Goal: Task Accomplishment & Management: Manage account settings

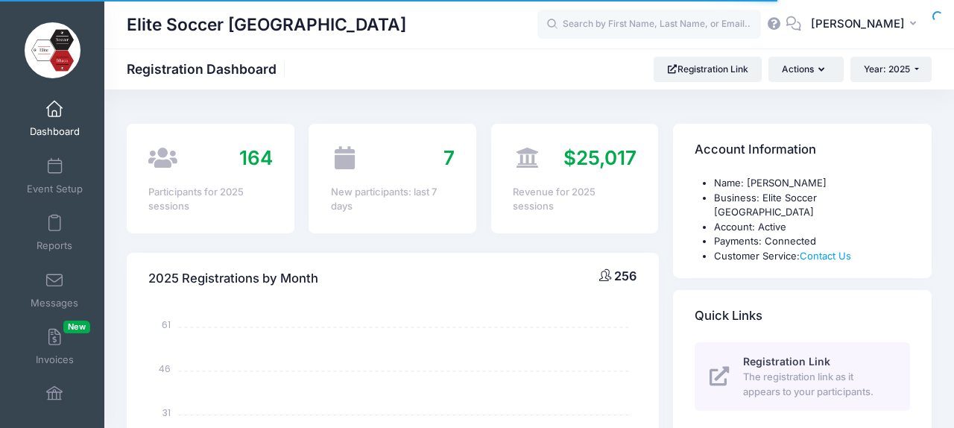
select select
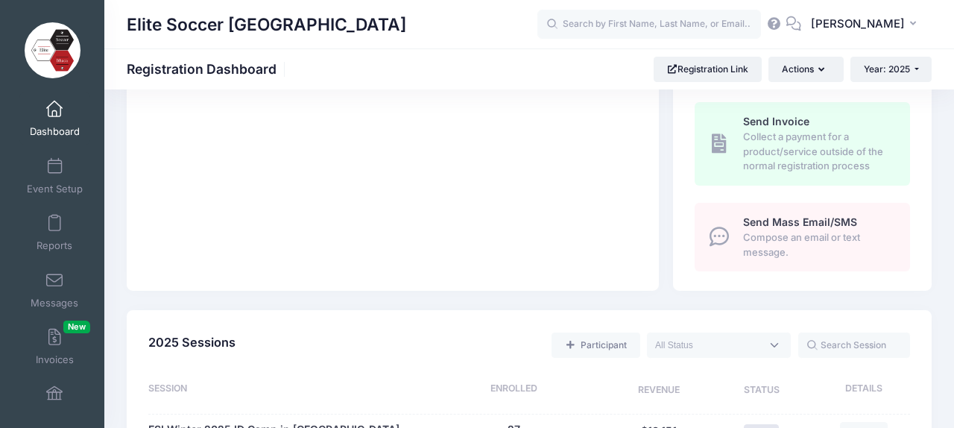
scroll to position [516, 0]
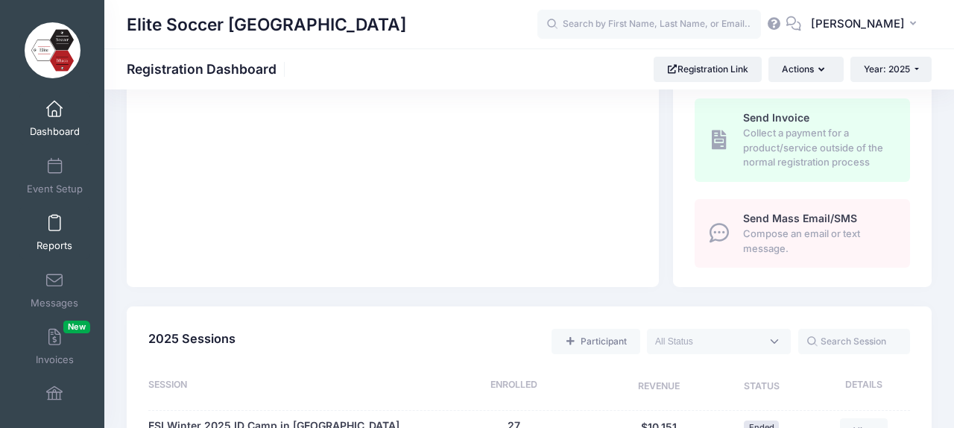
click at [54, 216] on span at bounding box center [54, 223] width 0 height 16
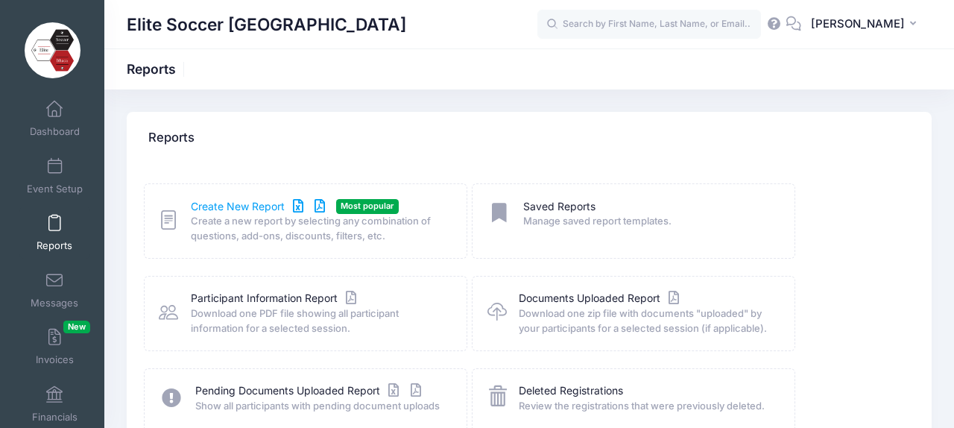
click at [239, 201] on link "Create New Report" at bounding box center [260, 207] width 139 height 16
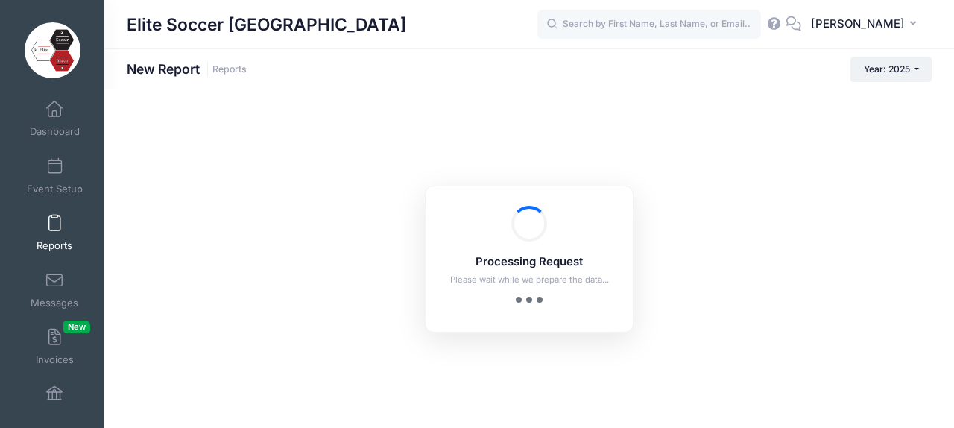
checkbox input "true"
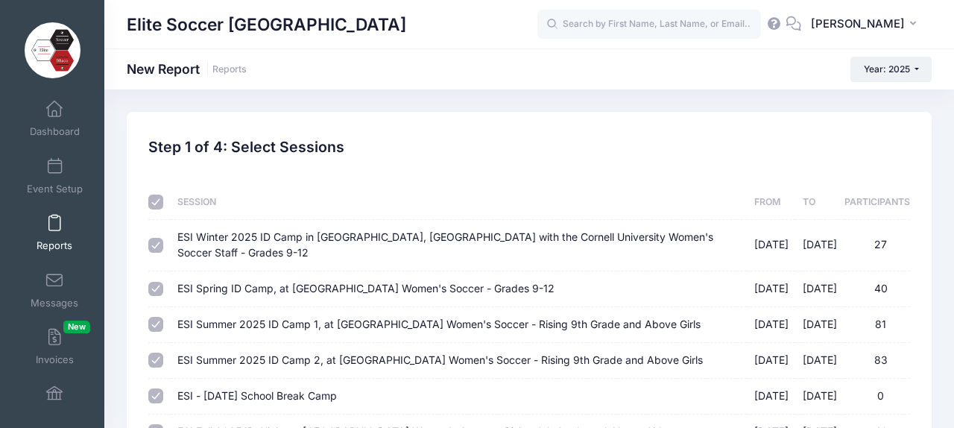
click at [156, 199] on input "checkbox" at bounding box center [155, 202] width 15 height 15
checkbox input "false"
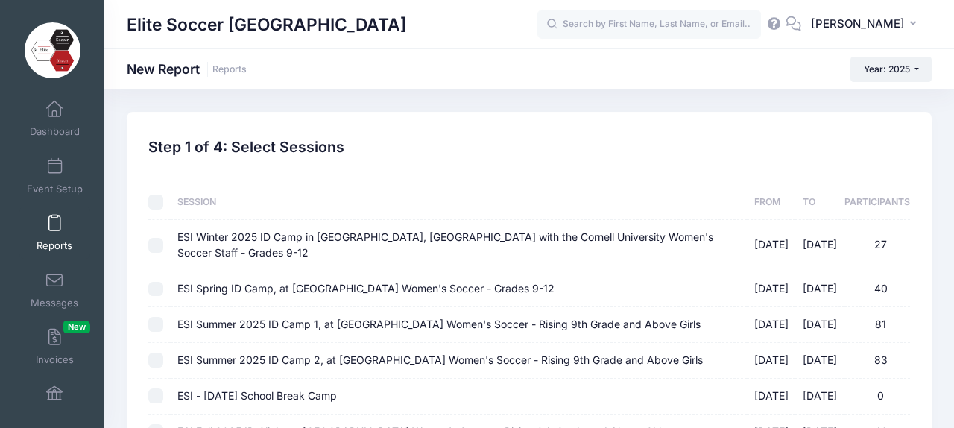
checkbox input "false"
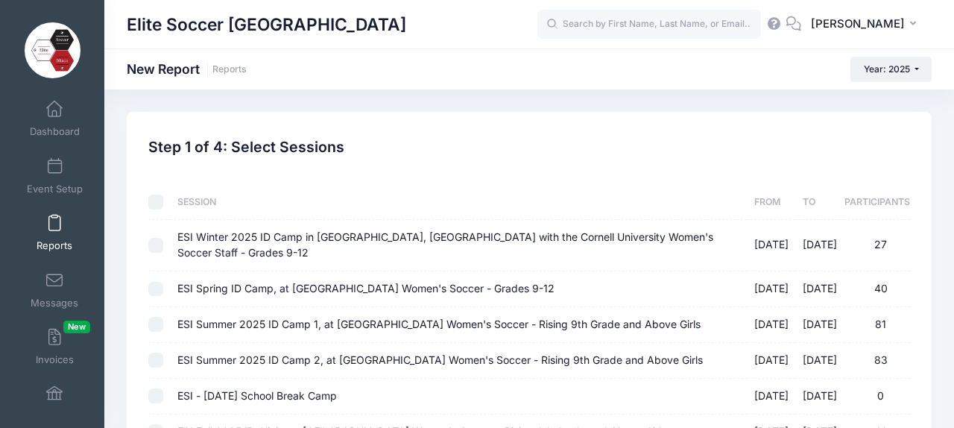
checkbox input "false"
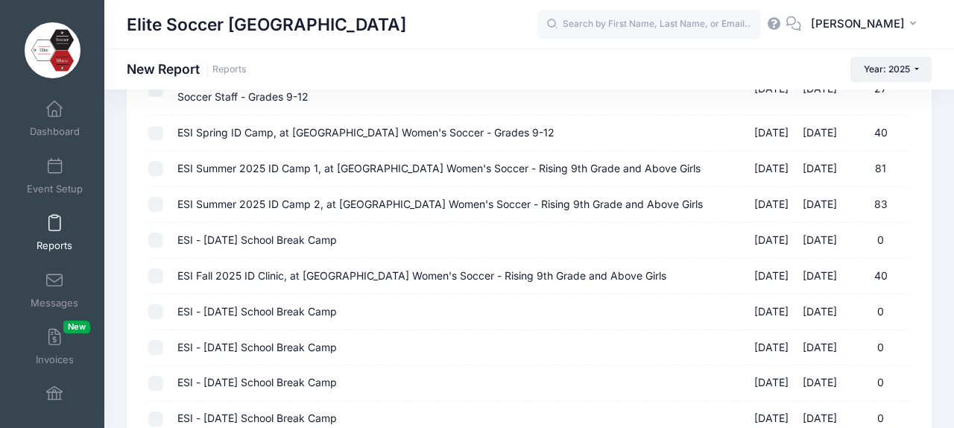
scroll to position [159, 0]
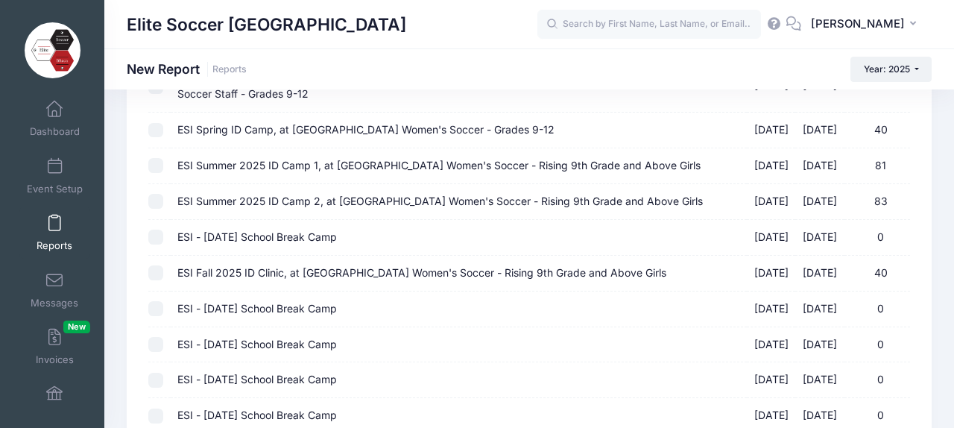
click at [156, 265] on input "ESI Fall 2025 ID Clinic, at Cornell University Women's Soccer - Rising 9th Grad…" at bounding box center [155, 272] width 15 height 15
checkbox input "true"
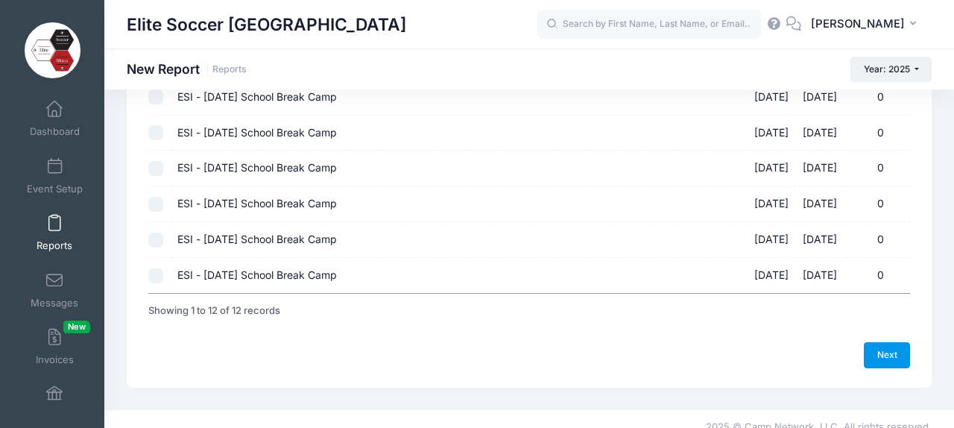
click at [885, 342] on link "Next" at bounding box center [887, 354] width 46 height 25
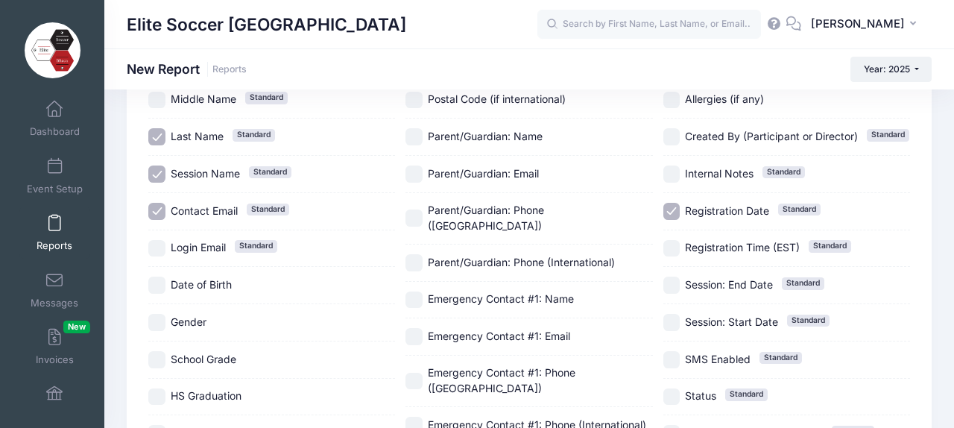
scroll to position [168, 0]
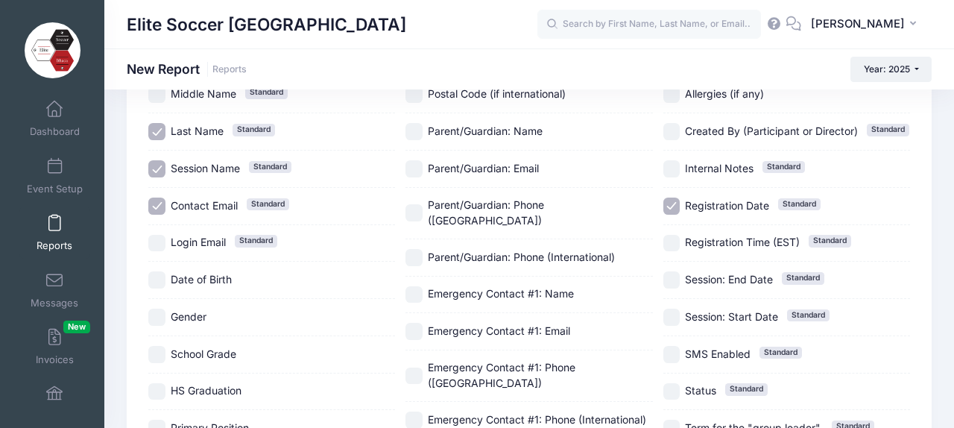
click at [160, 389] on input "HS Graduation" at bounding box center [156, 391] width 17 height 17
checkbox input "true"
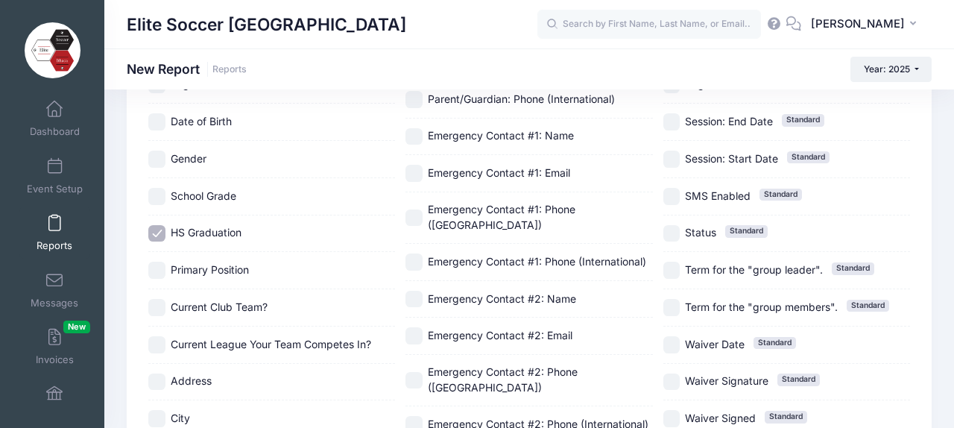
scroll to position [341, 0]
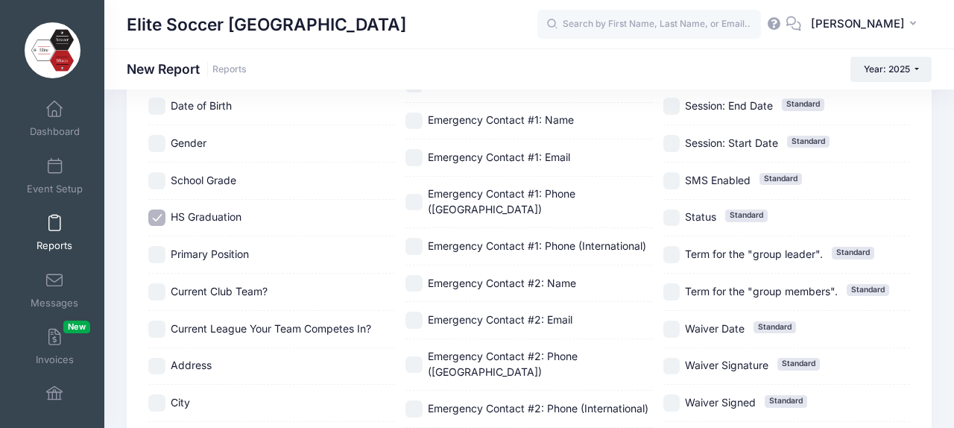
click at [158, 252] on input "Primary Position" at bounding box center [156, 254] width 17 height 17
checkbox input "true"
click at [162, 294] on input "Current Club Team?" at bounding box center [156, 291] width 17 height 17
checkbox input "true"
click at [158, 326] on input "Current League Your Team Competes In?" at bounding box center [156, 329] width 17 height 17
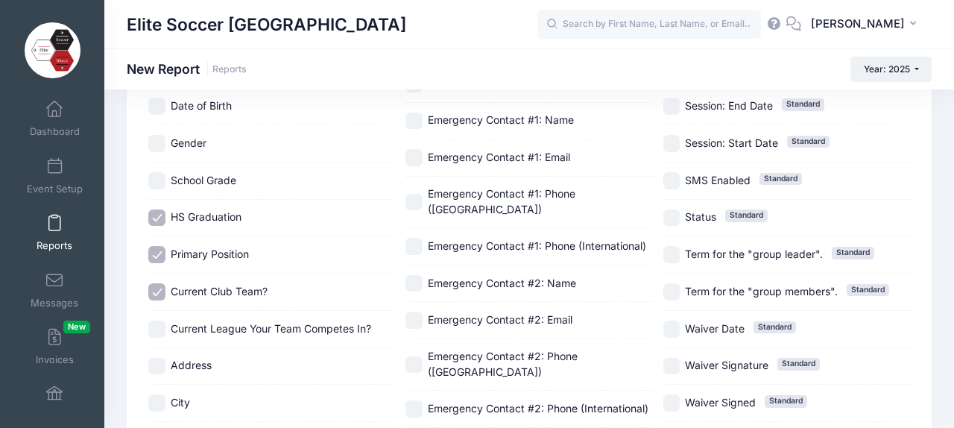
checkbox input "true"
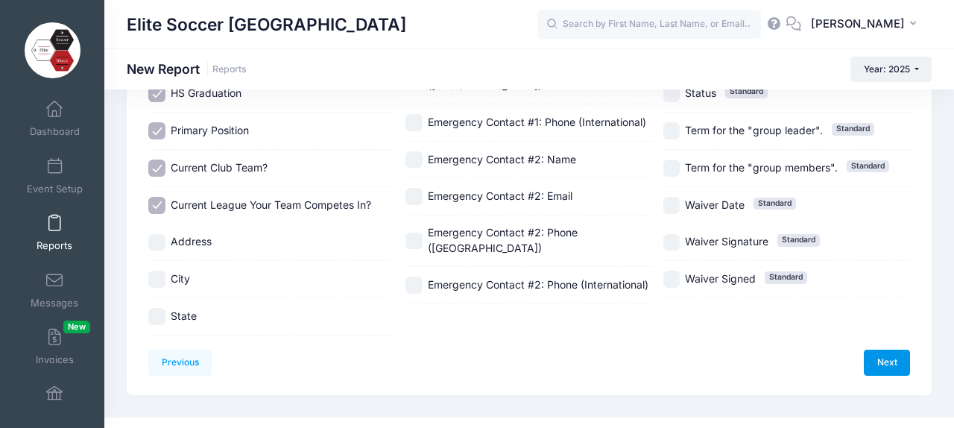
click at [886, 350] on link "Next" at bounding box center [887, 362] width 46 height 25
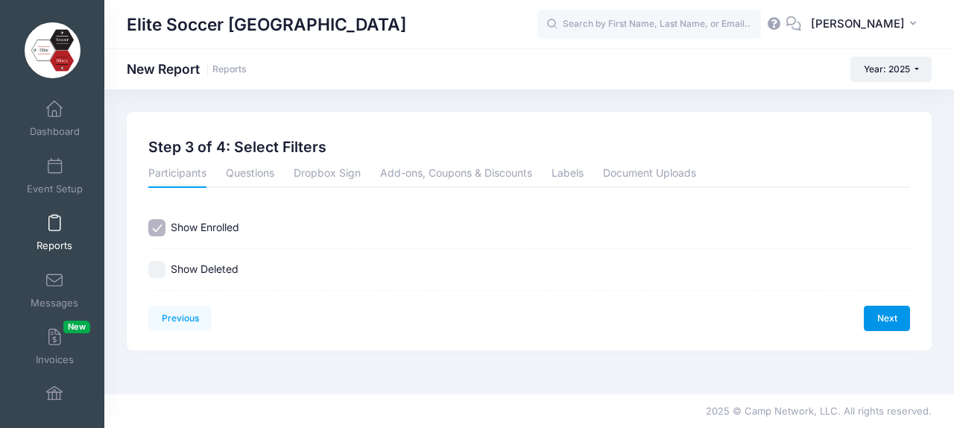
click at [892, 317] on link "Next" at bounding box center [887, 318] width 46 height 25
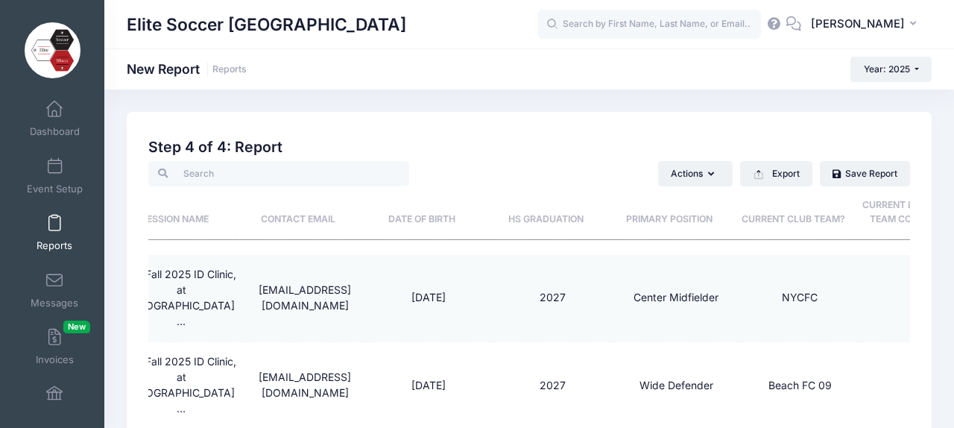
scroll to position [0, 303]
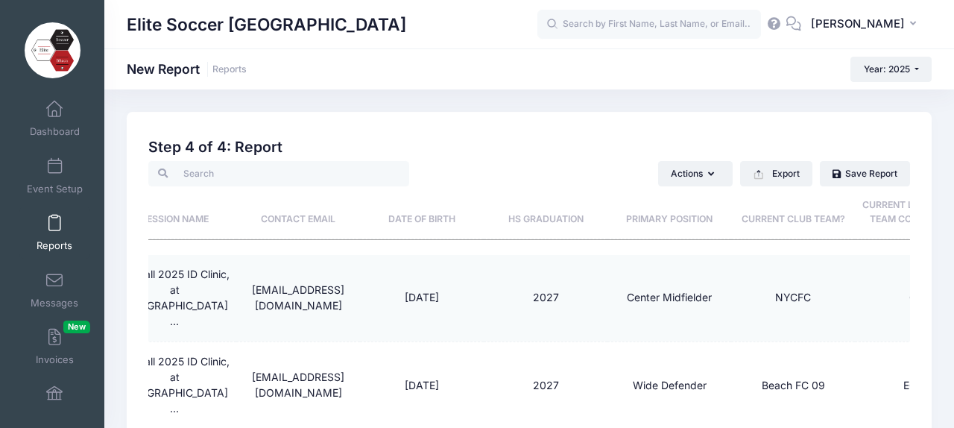
click at [662, 224] on th "Primary Position" at bounding box center [669, 212] width 124 height 53
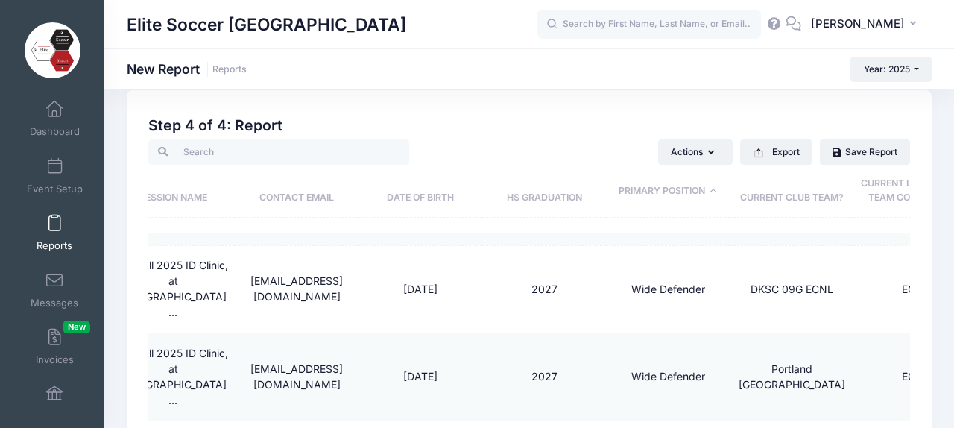
scroll to position [0, 0]
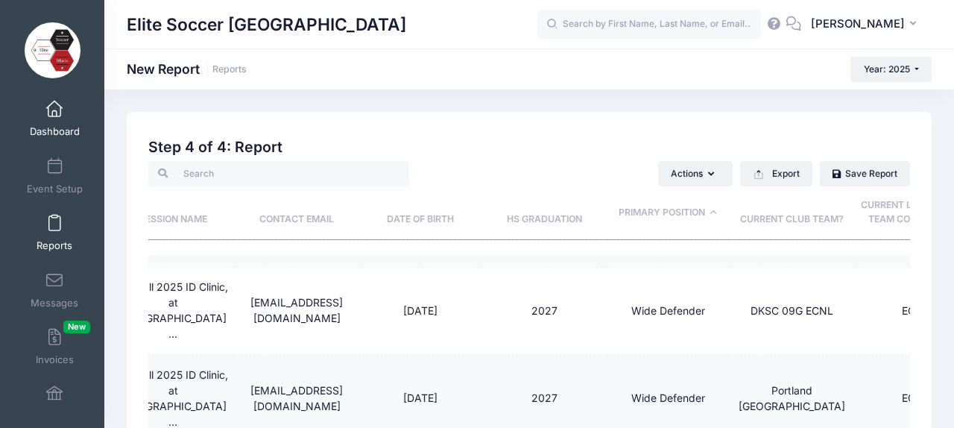
click at [54, 117] on span at bounding box center [54, 109] width 0 height 16
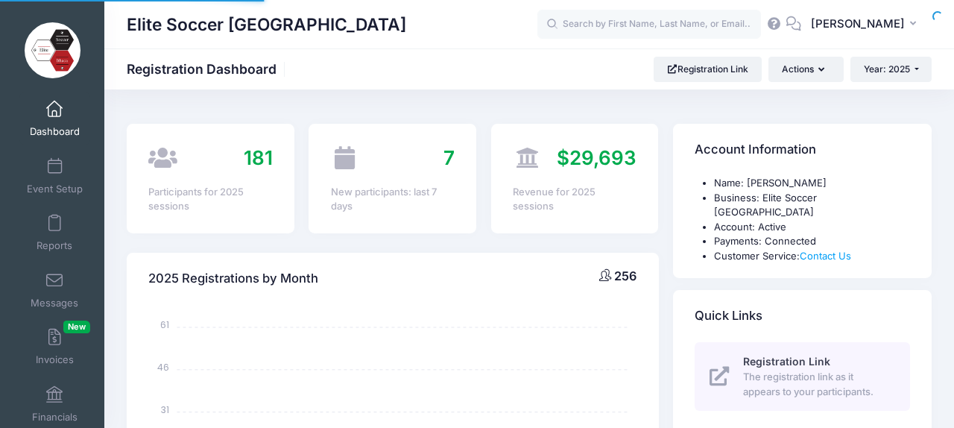
select select
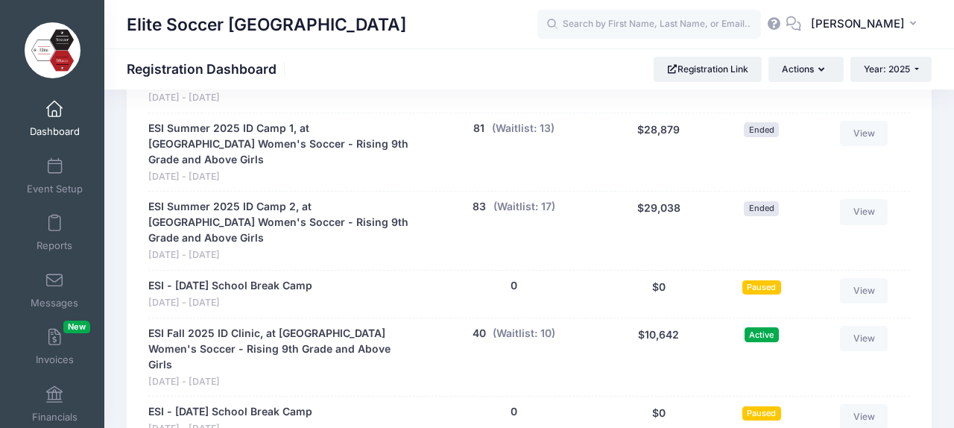
scroll to position [994, 0]
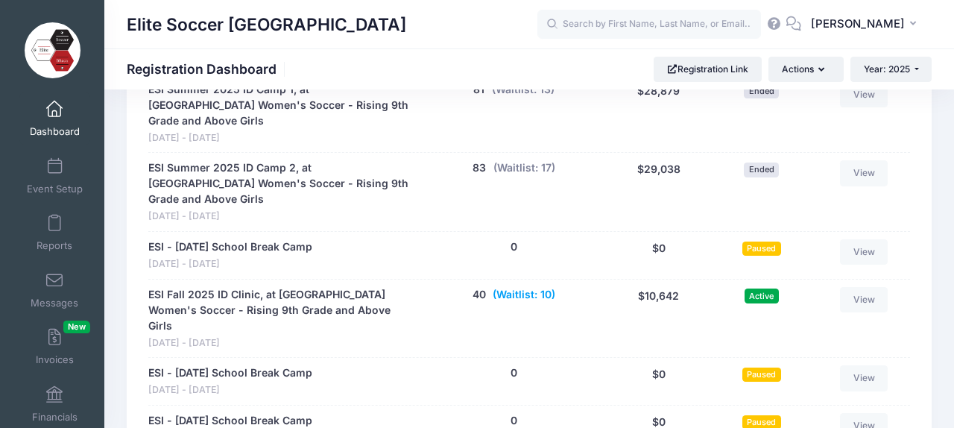
click at [528, 287] on button "(Waitlist: 10)" at bounding box center [524, 295] width 63 height 16
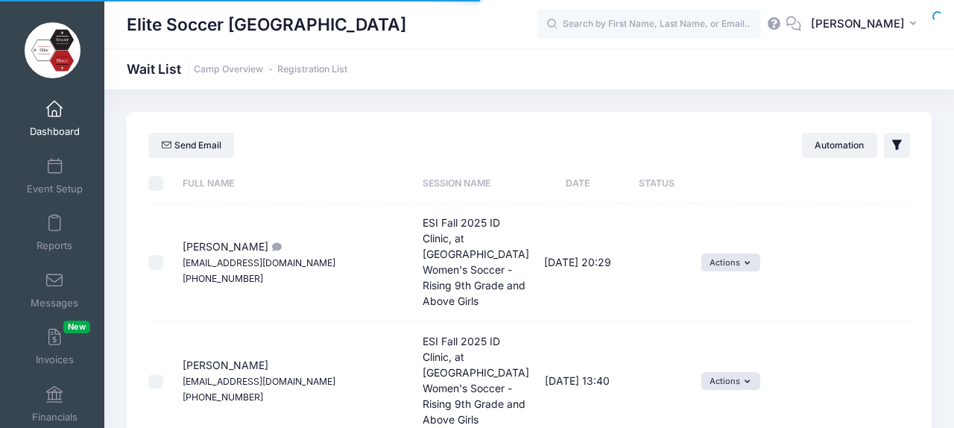
select select "50"
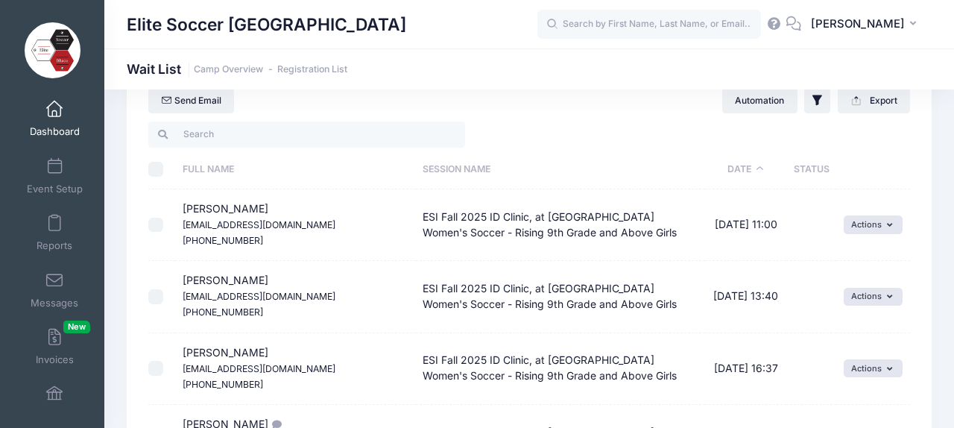
scroll to position [46, 0]
click at [155, 295] on input "checkbox" at bounding box center [155, 295] width 15 height 15
checkbox input "true"
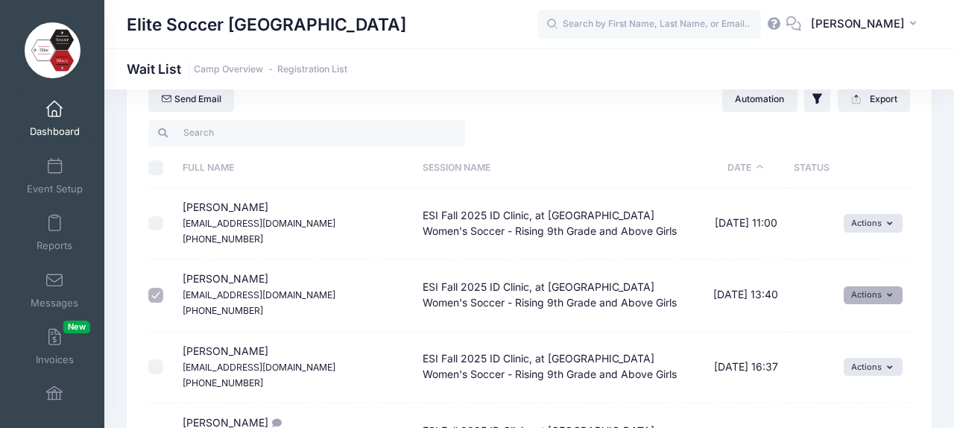
click at [880, 297] on button "Actions" at bounding box center [873, 295] width 59 height 18
click at [856, 329] on link "Invite" at bounding box center [862, 328] width 65 height 28
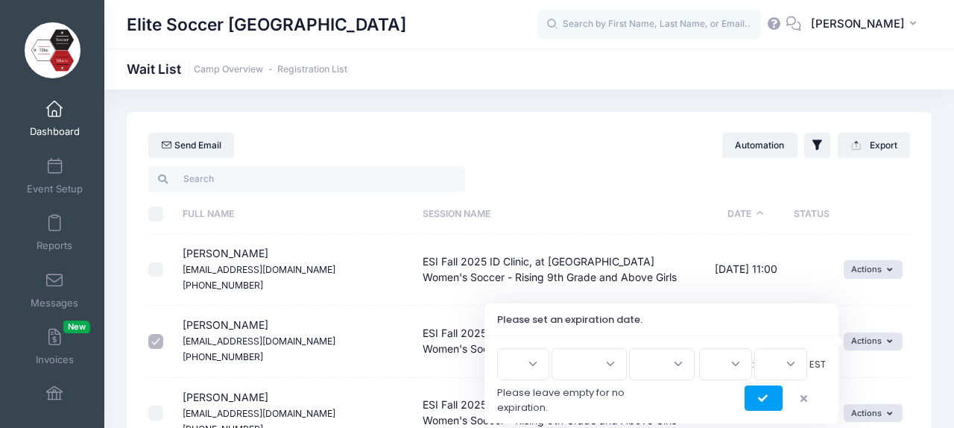
click at [536, 368] on select "1 2 3 4 5 6 7 8 9 10 11 12 13 14 15 16 17 18 19 20 21 22 23 24 25 26 27 28 29 3…" at bounding box center [523, 364] width 52 height 32
select select "28"
click at [604, 368] on select "Jan Feb Mar Apr May Jun [DATE] Aug Sep Oct Nov Dec" at bounding box center [589, 364] width 75 height 32
select select "7"
click at [666, 366] on select "2026 2025" at bounding box center [662, 364] width 66 height 32
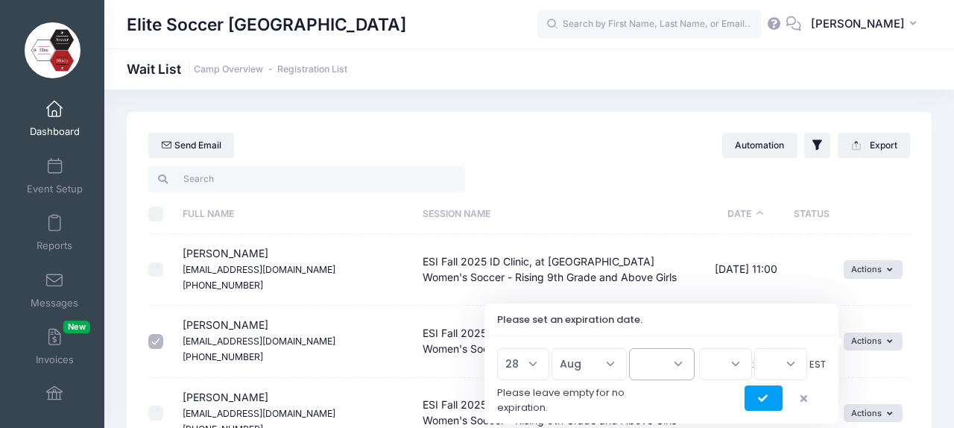
select select "2025"
click at [725, 367] on select "00 01 02 03 04 05 06 07 08 09 10 11 12 13 14 15 16 17 18 19 20 21 22 23" at bounding box center [725, 364] width 53 height 32
select select "12"
click at [776, 357] on select "00 15 30 45" at bounding box center [780, 364] width 53 height 32
select select "0"
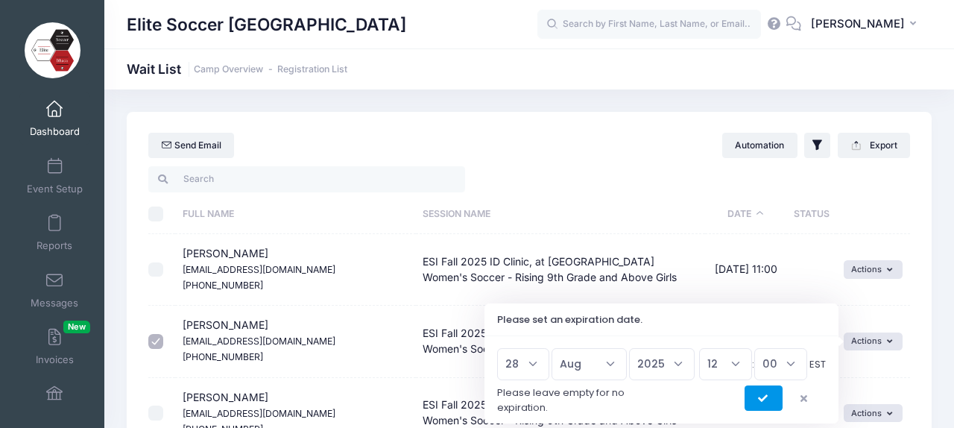
click at [761, 399] on icon "submit" at bounding box center [764, 399] width 12 height 0
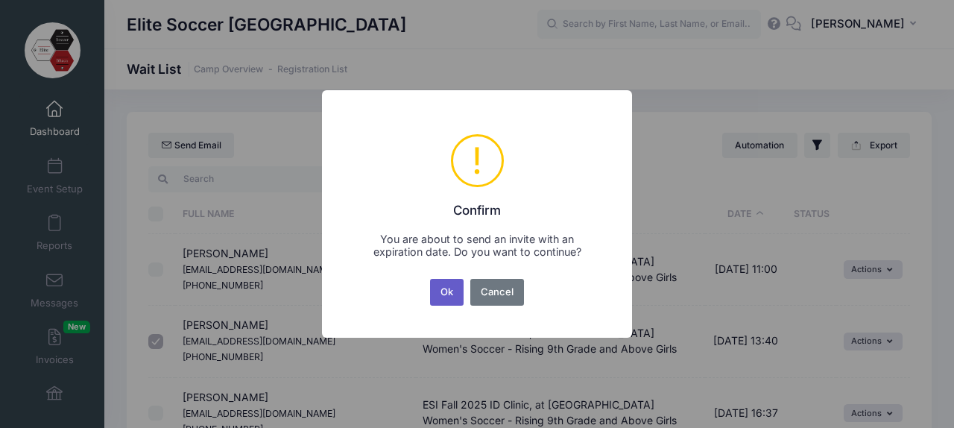
click at [446, 290] on button "Ok" at bounding box center [447, 292] width 34 height 27
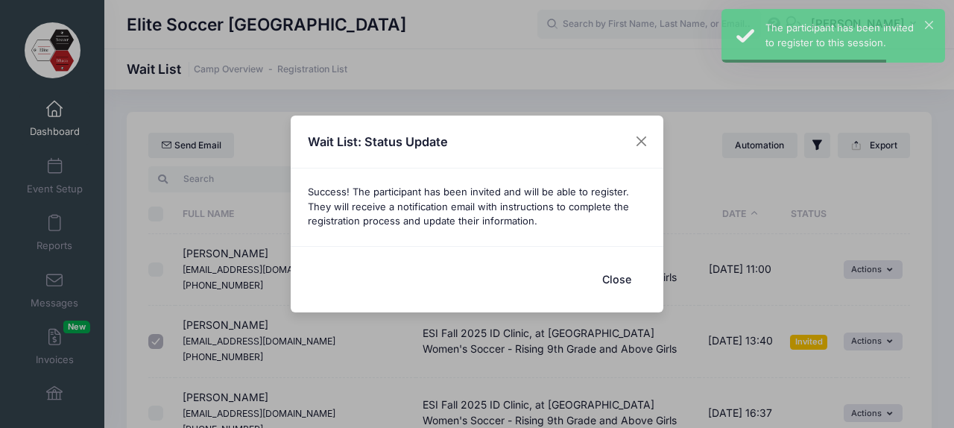
click at [617, 274] on button "Close" at bounding box center [617, 279] width 60 height 32
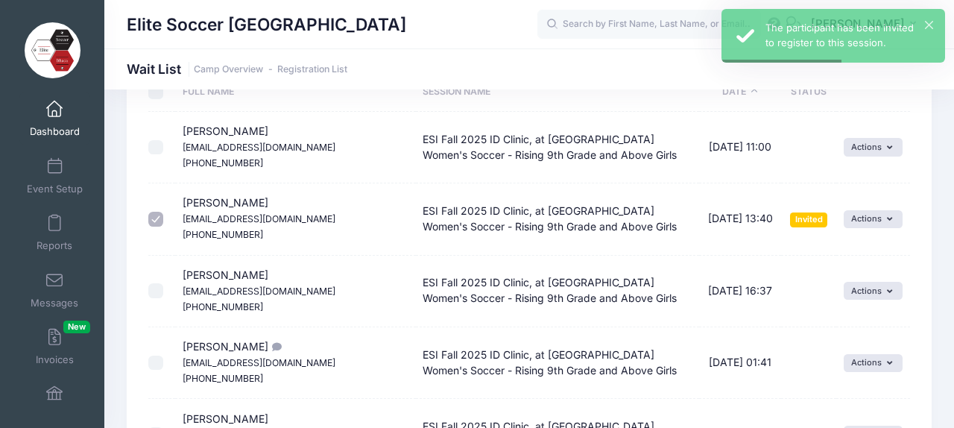
scroll to position [124, 0]
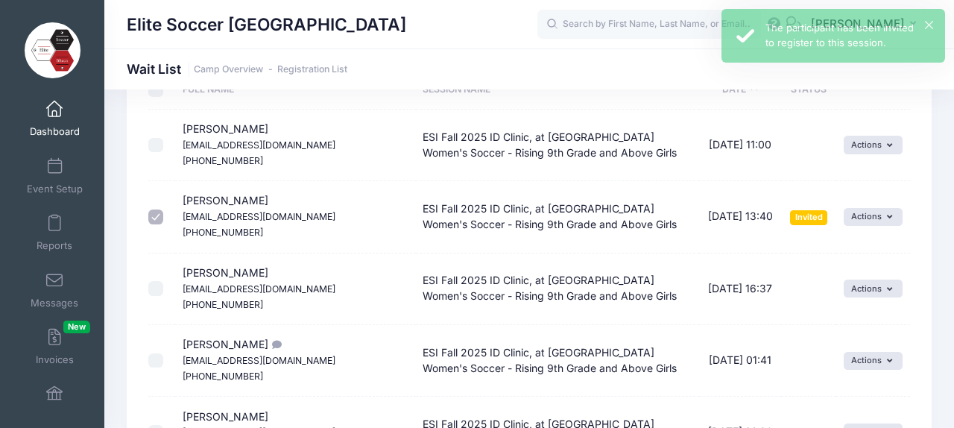
drag, startPoint x: 183, startPoint y: 273, endPoint x: 261, endPoint y: 270, distance: 77.6
click at [261, 270] on td "[PERSON_NAME] [EMAIL_ADDRESS][DOMAIN_NAME] [PHONE_NUMBER]" at bounding box center [295, 289] width 241 height 72
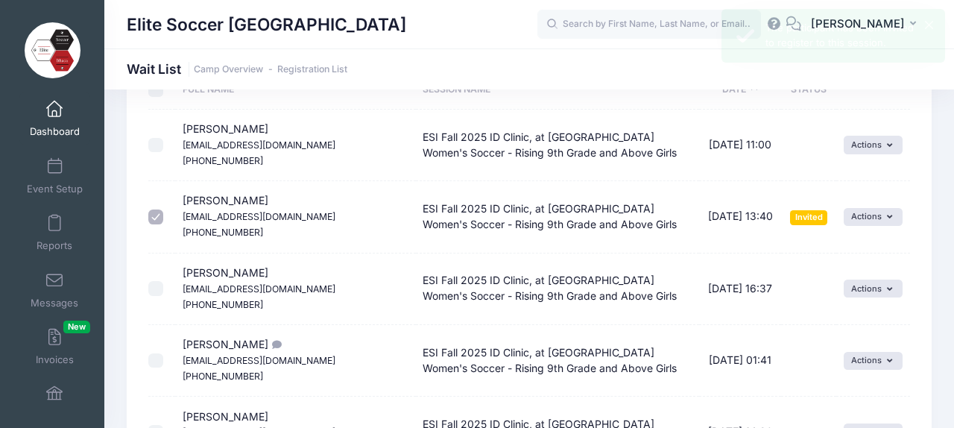
copy span "[PERSON_NAME]"
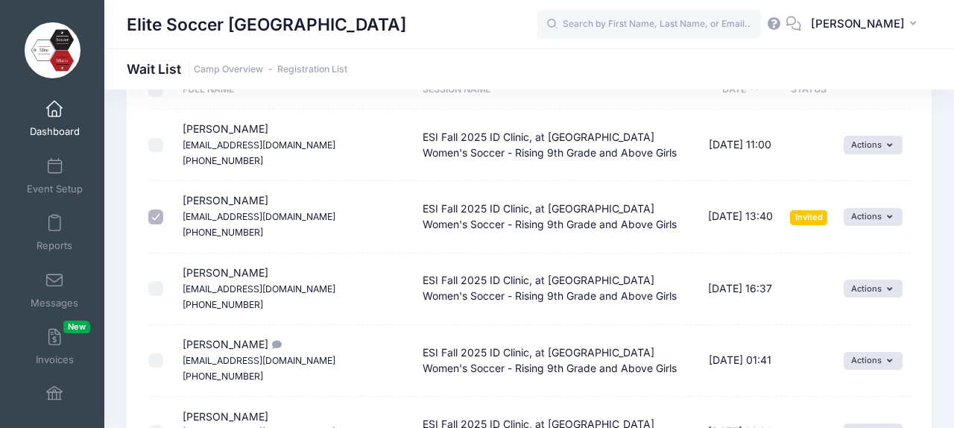
click at [271, 344] on icon "Please help me get in the list, I’m really interested on attending to this camp…" at bounding box center [274, 345] width 12 height 10
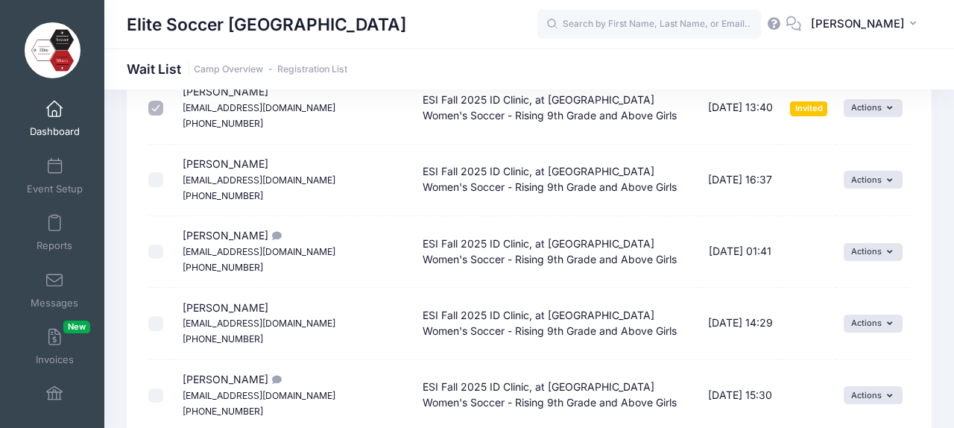
scroll to position [235, 0]
click at [891, 250] on icon "button" at bounding box center [892, 250] width 11 height 0
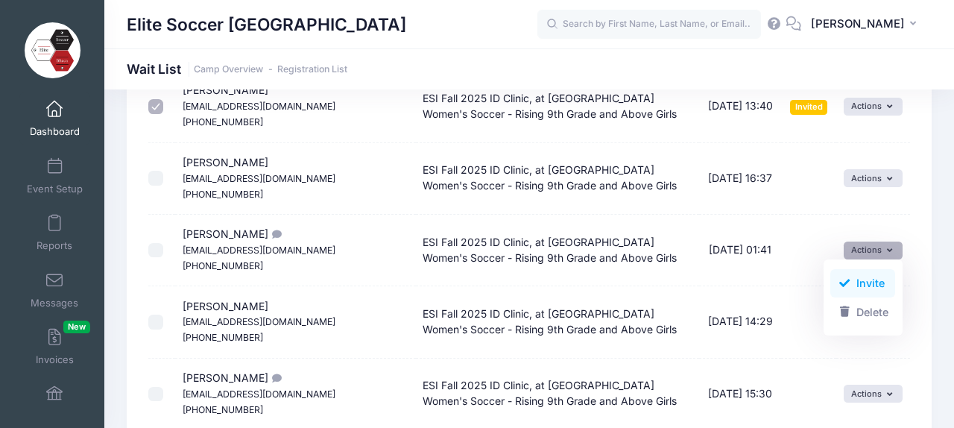
click at [865, 279] on link "Invite" at bounding box center [862, 283] width 65 height 28
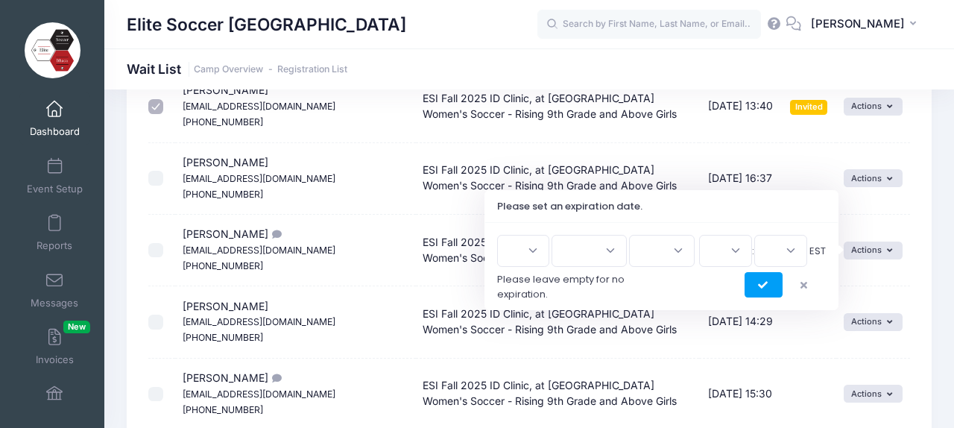
scroll to position [256, 0]
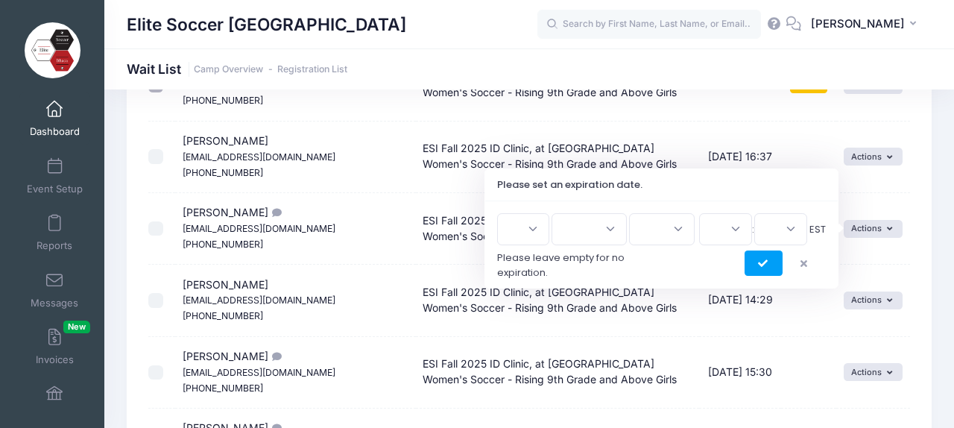
click at [540, 229] on select "1 2 3 4 5 6 7 8 9 10 11 12 13 14 15 16 17 18 19 20 21 22 23 24 25 26 27 28 29 3…" at bounding box center [523, 229] width 52 height 32
select select "28"
click at [593, 227] on select "Jan Feb Mar Apr May Jun [DATE] Aug Sep Oct Nov Dec" at bounding box center [589, 229] width 75 height 32
select select "7"
click at [645, 226] on select "2026 2025" at bounding box center [662, 229] width 66 height 32
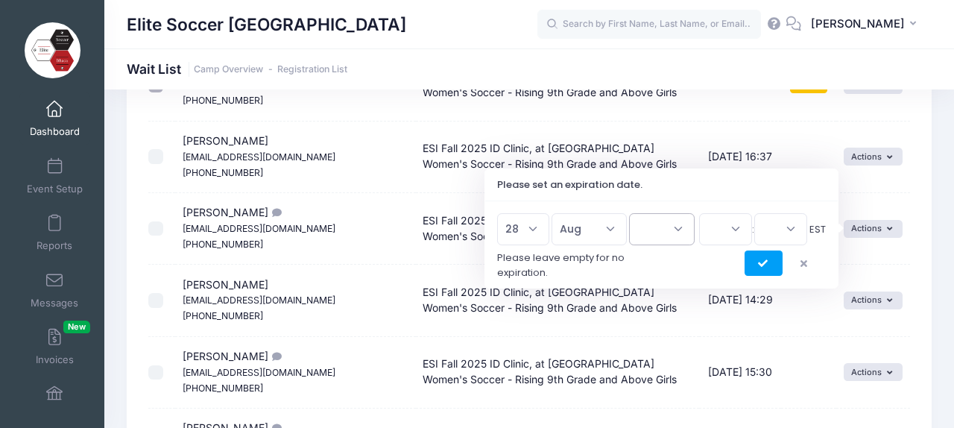
select select "2025"
click at [725, 231] on select "00 01 02 03 04 05 06 07 08 09 10 11 12 13 14 15 16 17 18 19 20 21 22 23" at bounding box center [725, 229] width 53 height 32
select select "12"
click at [776, 231] on select "00 15 30 45" at bounding box center [780, 229] width 53 height 32
select select "0"
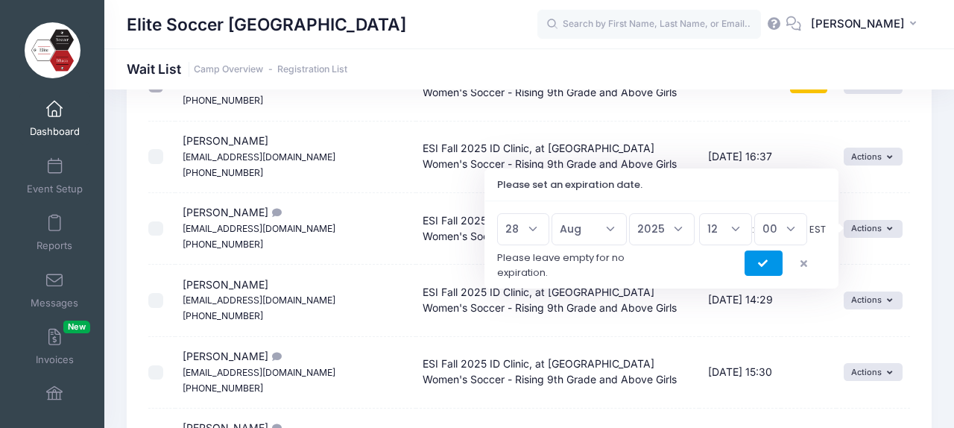
click at [763, 264] on icon "submit" at bounding box center [764, 264] width 12 height 0
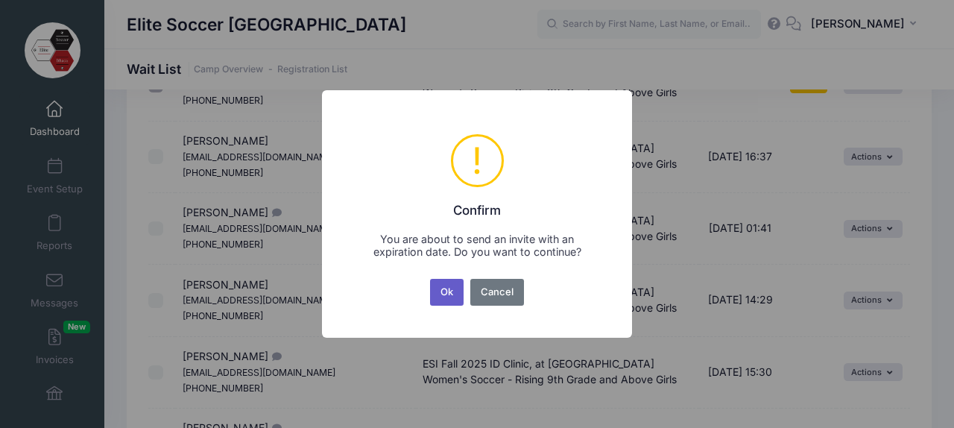
click at [448, 292] on button "Ok" at bounding box center [447, 292] width 34 height 27
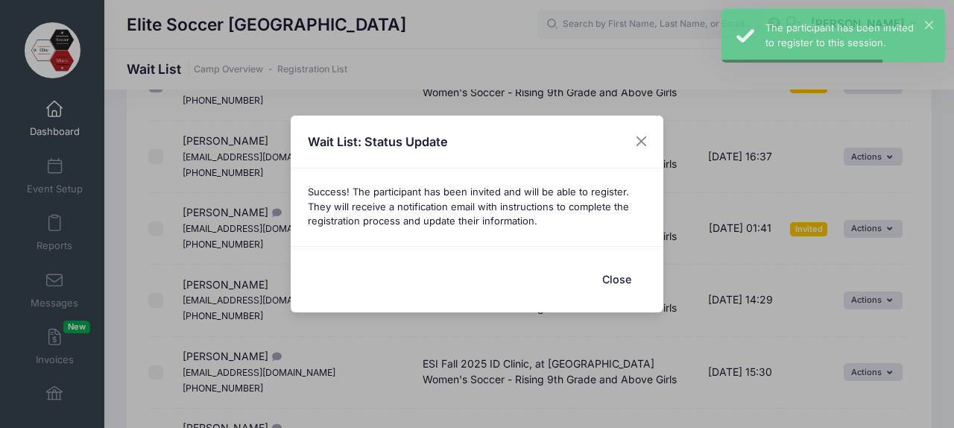
click at [618, 279] on button "Close" at bounding box center [617, 279] width 60 height 32
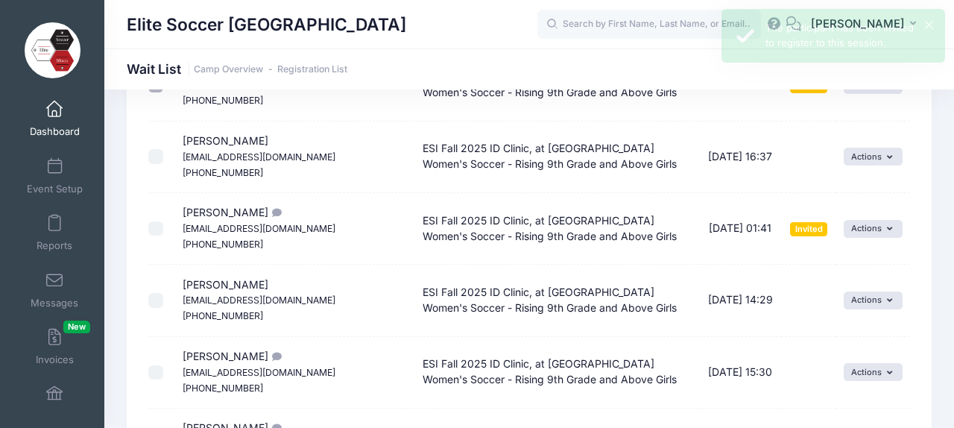
drag, startPoint x: 189, startPoint y: 282, endPoint x: 261, endPoint y: 280, distance: 72.3
click at [261, 280] on td "[PERSON_NAME] [EMAIL_ADDRESS][DOMAIN_NAME] [PHONE_NUMBER]" at bounding box center [295, 301] width 241 height 72
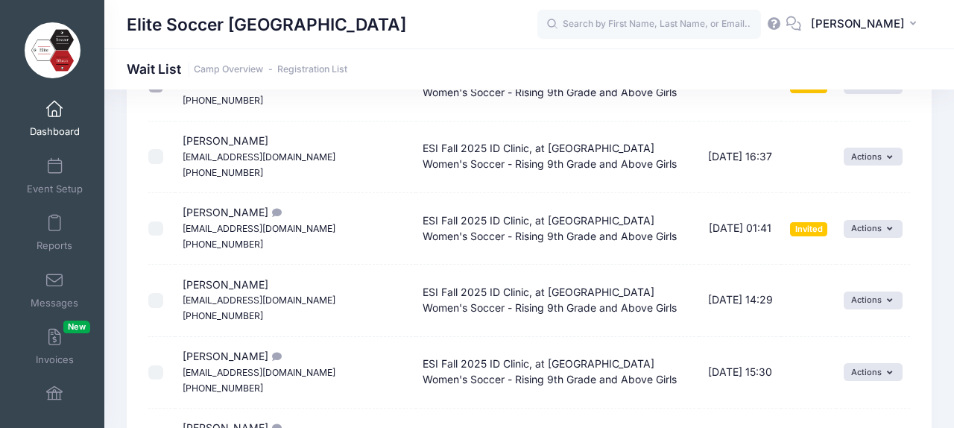
copy span "[PERSON_NAME]"
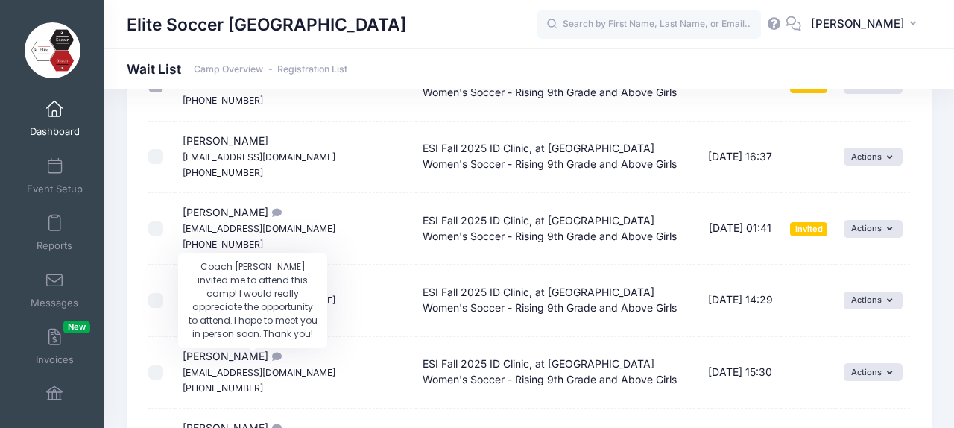
click at [268, 354] on icon "Coach Sharla invited me to attend this camp! I would really appreciate the oppo…" at bounding box center [274, 357] width 12 height 10
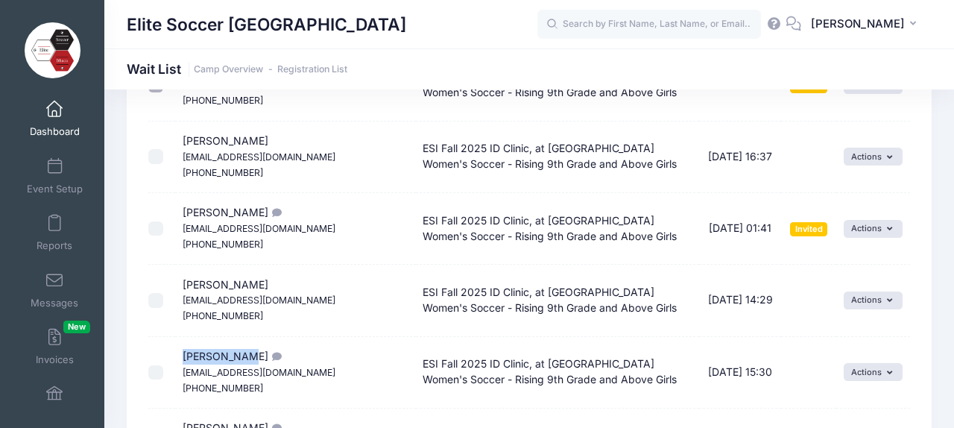
drag, startPoint x: 244, startPoint y: 355, endPoint x: 160, endPoint y: 354, distance: 85.0
click at [160, 354] on tr "[PERSON_NAME] [EMAIL_ADDRESS][DOMAIN_NAME] [PHONE_NUMBER] ESI Fall 2025 ID Clin…" at bounding box center [529, 373] width 762 height 72
copy tr "[PERSON_NAME]"
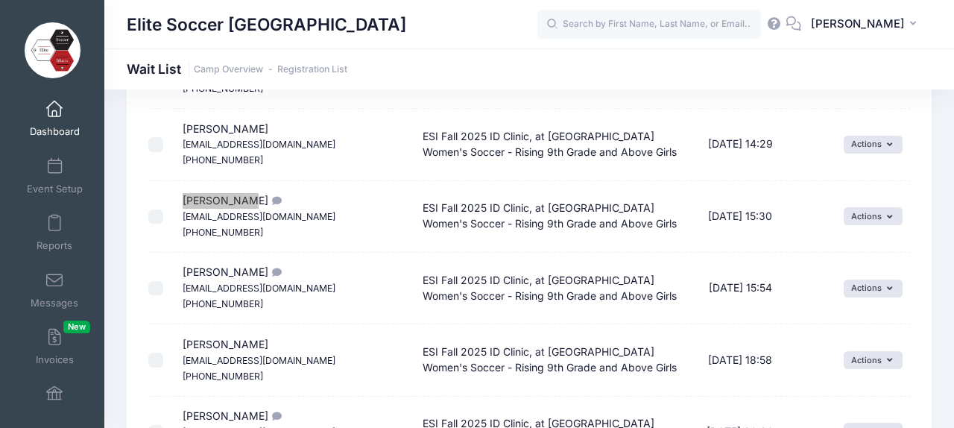
scroll to position [485, 0]
click at [268, 198] on icon "Hi\aPlease let me know if a space becomes available. \aThank you, \a\ahttps://m…" at bounding box center [274, 200] width 12 height 10
drag, startPoint x: 238, startPoint y: 201, endPoint x: 173, endPoint y: 192, distance: 65.5
click at [173, 192] on tr "[PERSON_NAME] [EMAIL_ADDRESS][DOMAIN_NAME] [PHONE_NUMBER] ESI Fall 2025 ID Clin…" at bounding box center [529, 216] width 762 height 72
copy tr "[PERSON_NAME]"
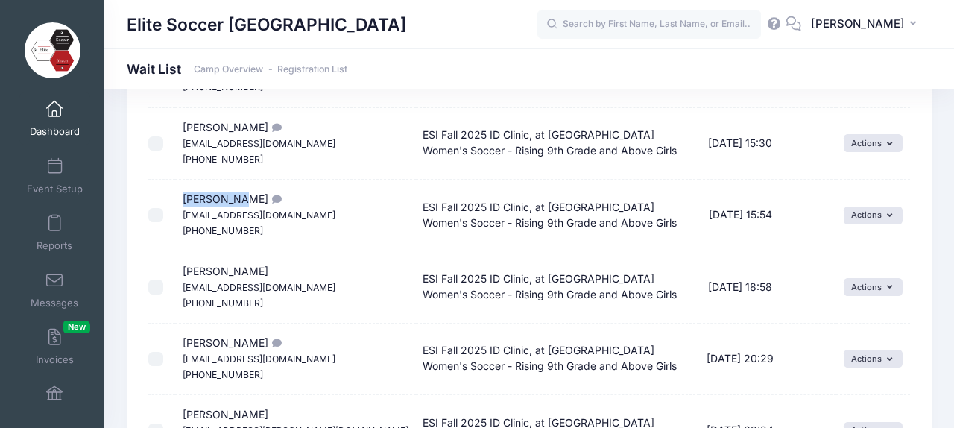
click at [268, 341] on icon "Goalkeeper" at bounding box center [274, 343] width 12 height 10
click at [874, 353] on button "Actions" at bounding box center [873, 359] width 59 height 18
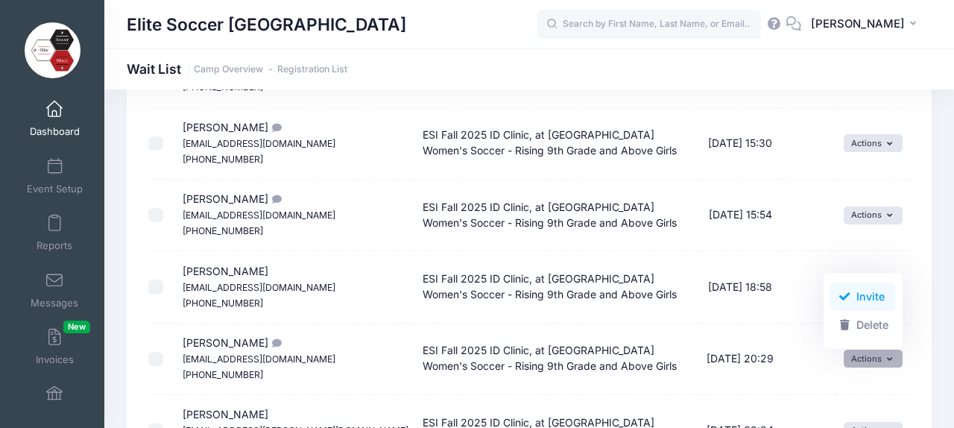
click at [868, 292] on link "Invite" at bounding box center [862, 296] width 65 height 28
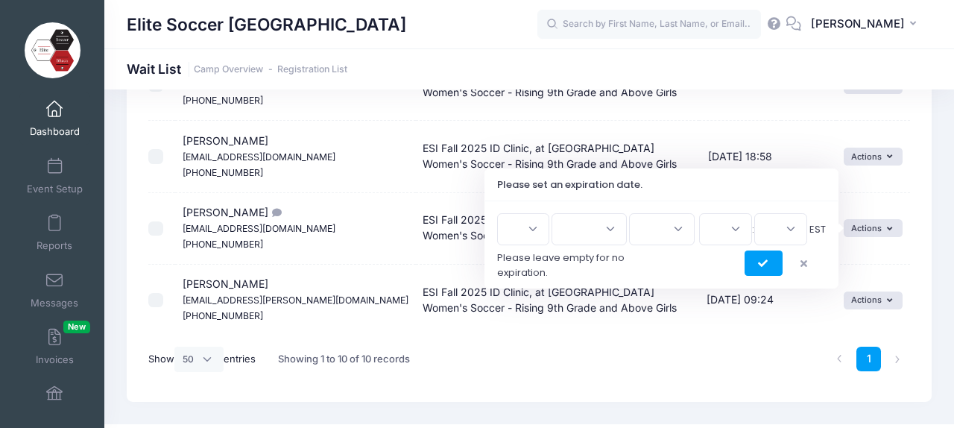
click at [528, 232] on select "1 2 3 4 5 6 7 8 9 10 11 12 13 14 15 16 17 18 19 20 21 22 23 24 25 26 27 28 29 3…" at bounding box center [523, 229] width 52 height 32
select select "28"
click at [594, 228] on select "Jan Feb Mar Apr May Jun [DATE] Aug Sep Oct Nov Dec" at bounding box center [589, 229] width 75 height 32
select select "7"
click at [650, 233] on select "2026 2025" at bounding box center [662, 229] width 66 height 32
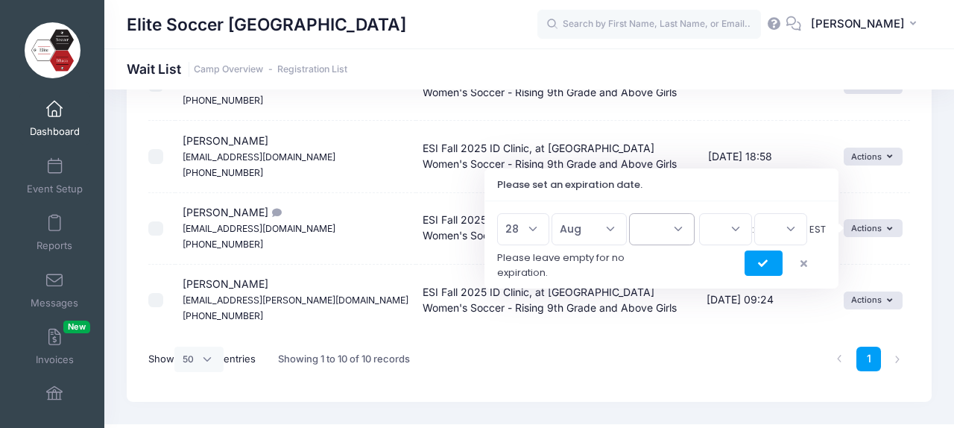
select select "2025"
click at [720, 227] on select "00 01 02 03 04 05 06 07 08 09 10 11 12 13 14 15 16 17 18 19 20 21 22 23" at bounding box center [725, 229] width 53 height 32
select select "12"
click at [777, 225] on select "00 15 30 45" at bounding box center [780, 229] width 53 height 32
select select "0"
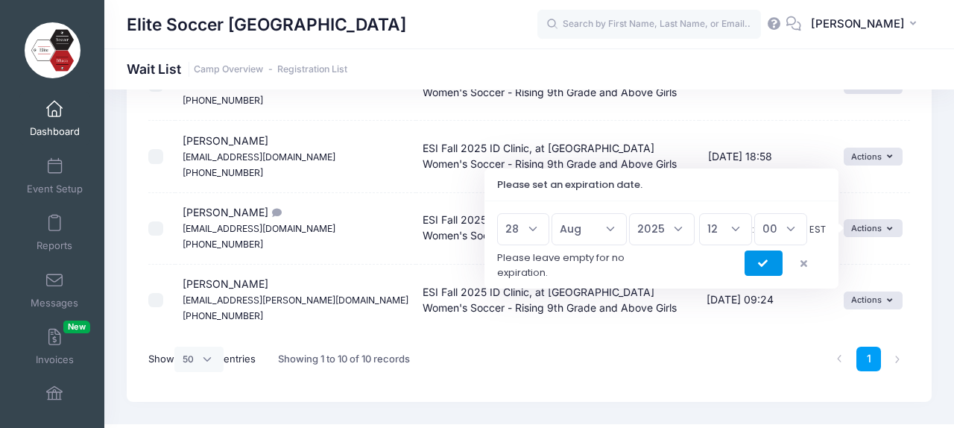
click at [763, 268] on button "submit" at bounding box center [764, 262] width 38 height 25
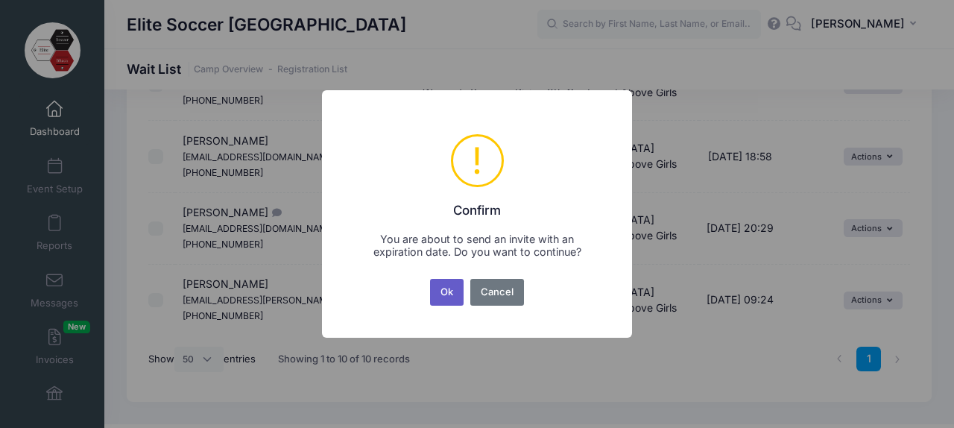
click at [449, 298] on button "Ok" at bounding box center [447, 292] width 34 height 27
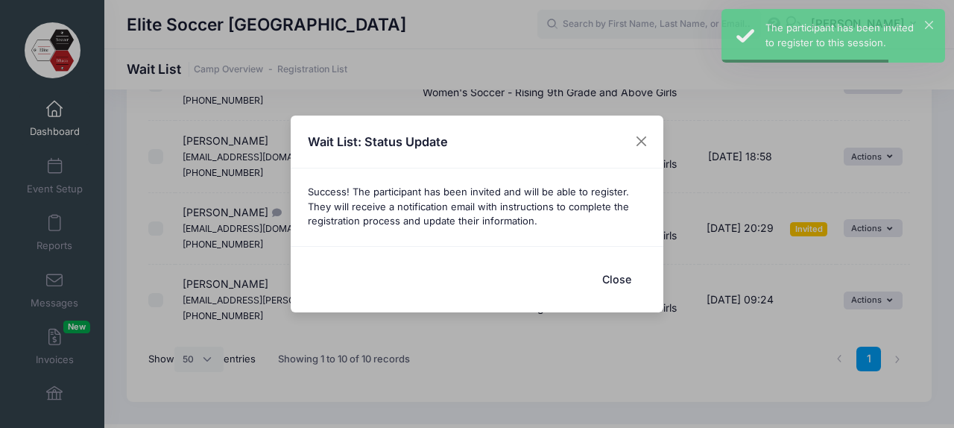
click at [617, 277] on button "Close" at bounding box center [617, 279] width 60 height 32
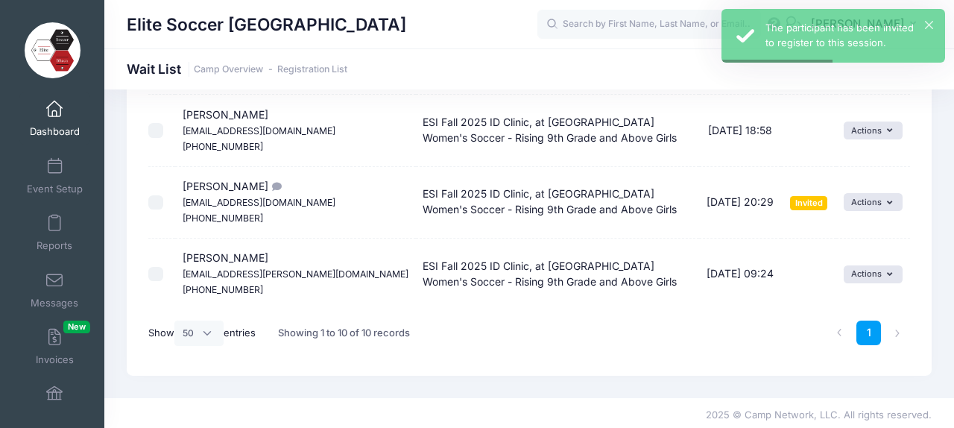
scroll to position [645, 0]
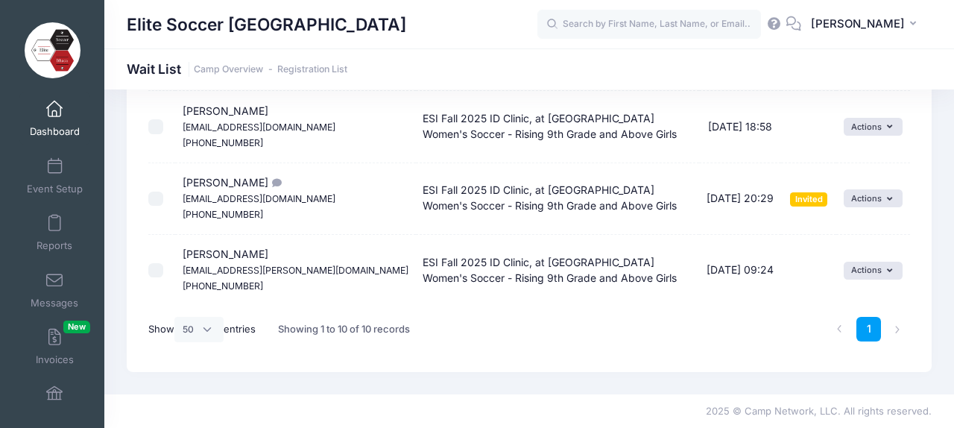
drag, startPoint x: 263, startPoint y: 255, endPoint x: 185, endPoint y: 259, distance: 78.4
click at [184, 259] on td "[PERSON_NAME] [EMAIL_ADDRESS][PERSON_NAME][DOMAIN_NAME] [PHONE_NUMBER]" at bounding box center [295, 270] width 241 height 71
copy span "[PERSON_NAME]"
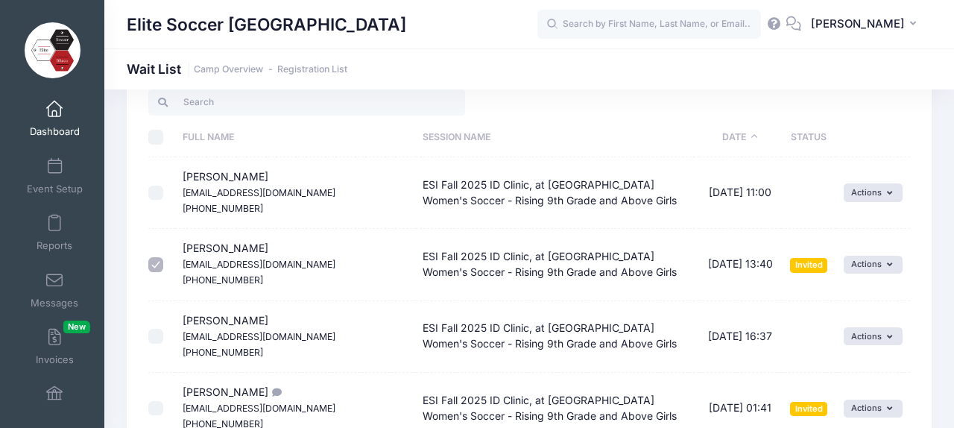
scroll to position [0, 0]
